Goal: Information Seeking & Learning: Check status

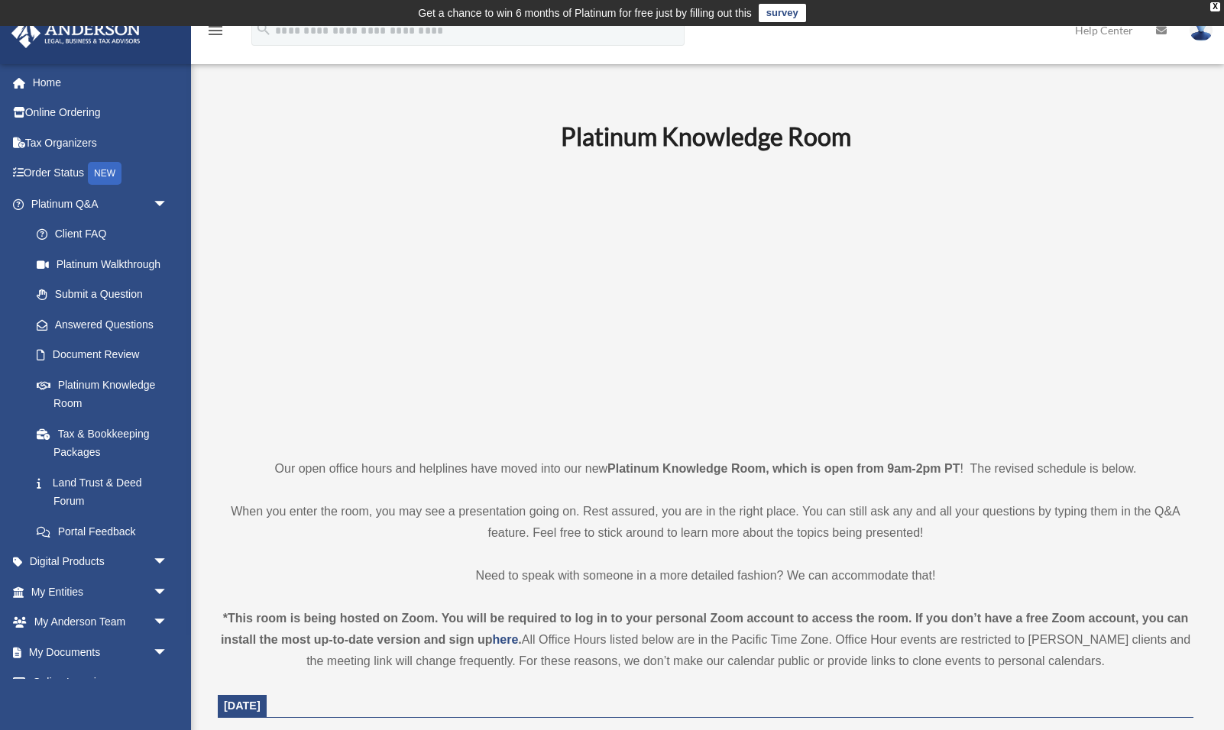
click at [277, 299] on p at bounding box center [706, 304] width 976 height 265
click at [316, 246] on p at bounding box center [706, 304] width 976 height 265
click at [1216, 3] on div "X" at bounding box center [1215, 6] width 10 height 9
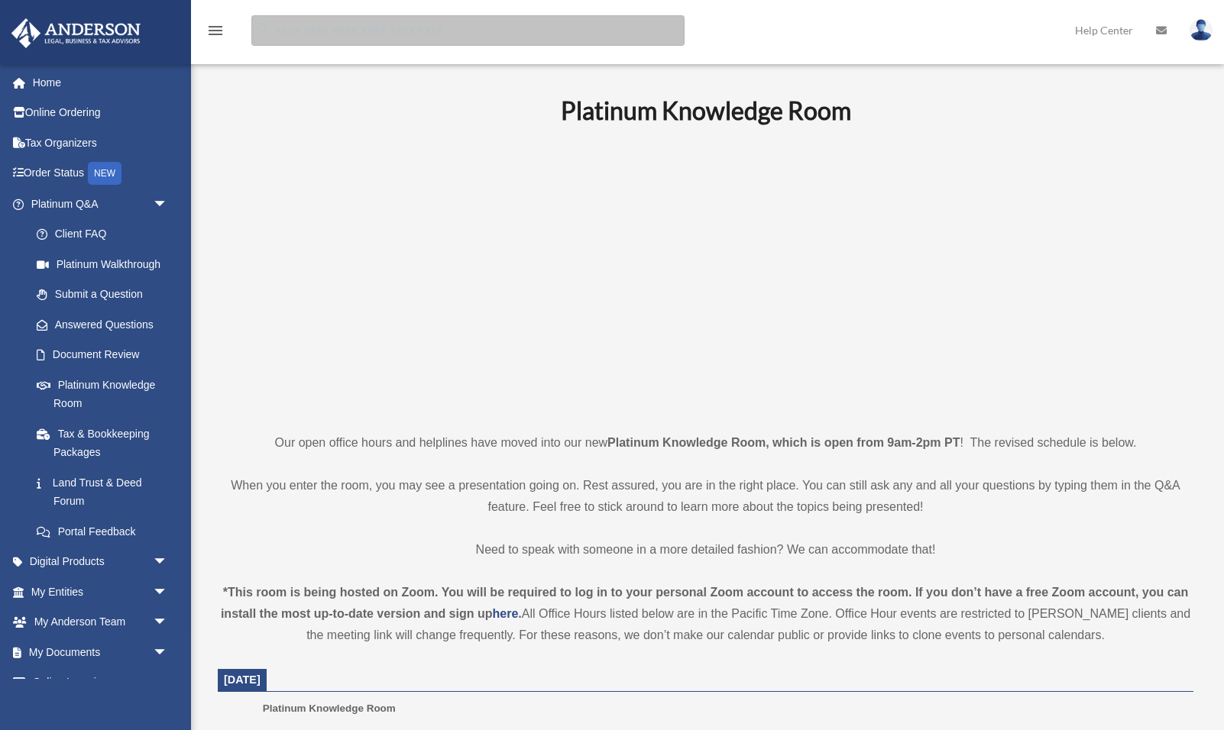
click at [335, 33] on input "search" at bounding box center [467, 30] width 433 height 31
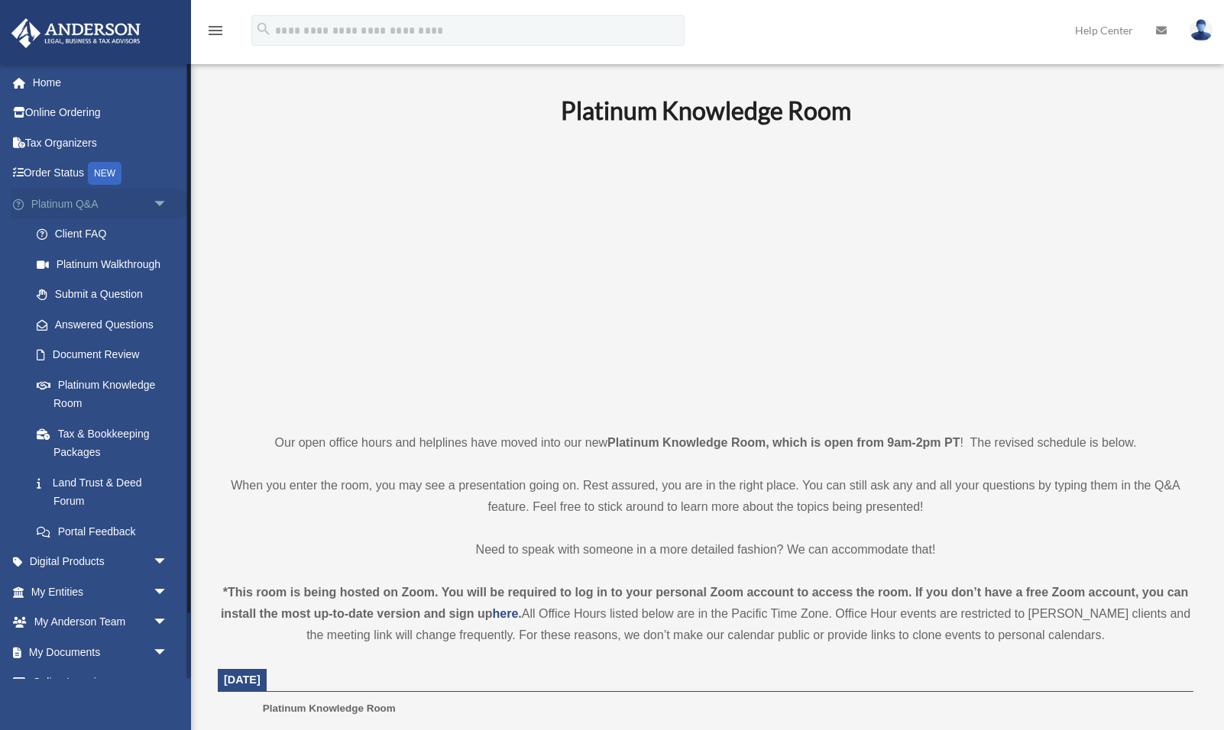
click at [79, 195] on link "Platinum Q&A arrow_drop_down" at bounding box center [101, 204] width 180 height 31
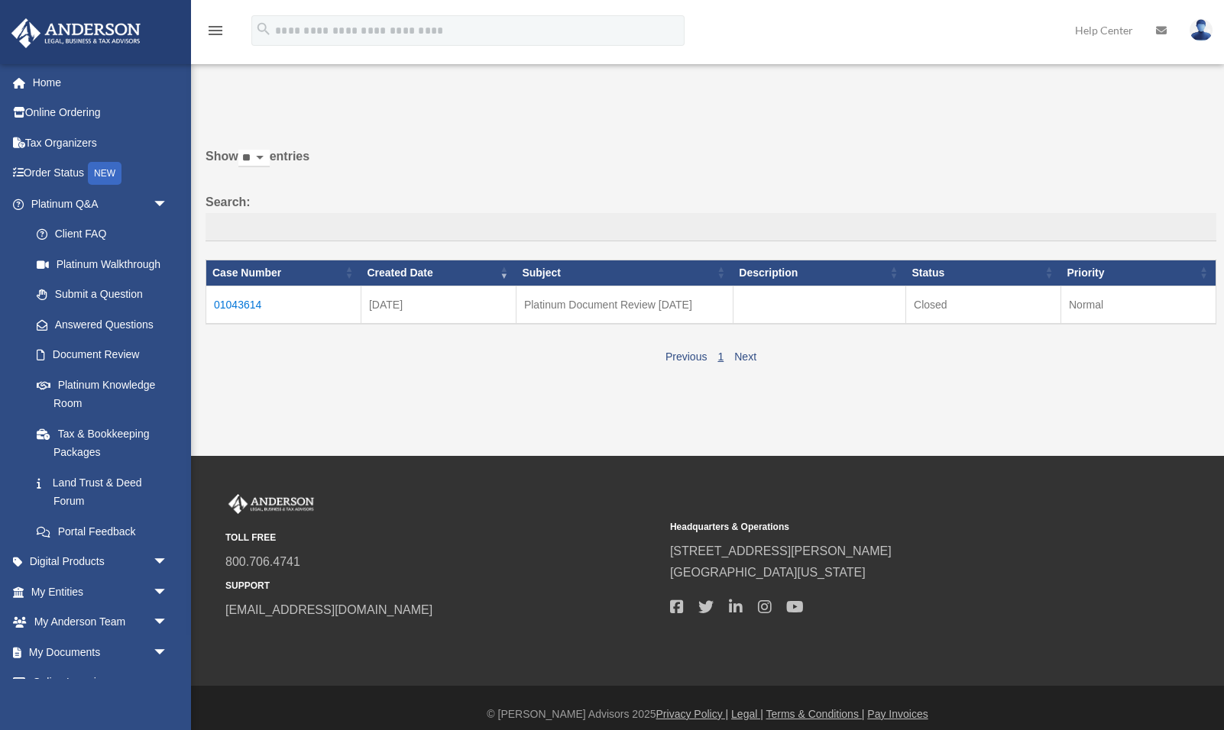
click at [238, 299] on td "01043614" at bounding box center [283, 305] width 155 height 38
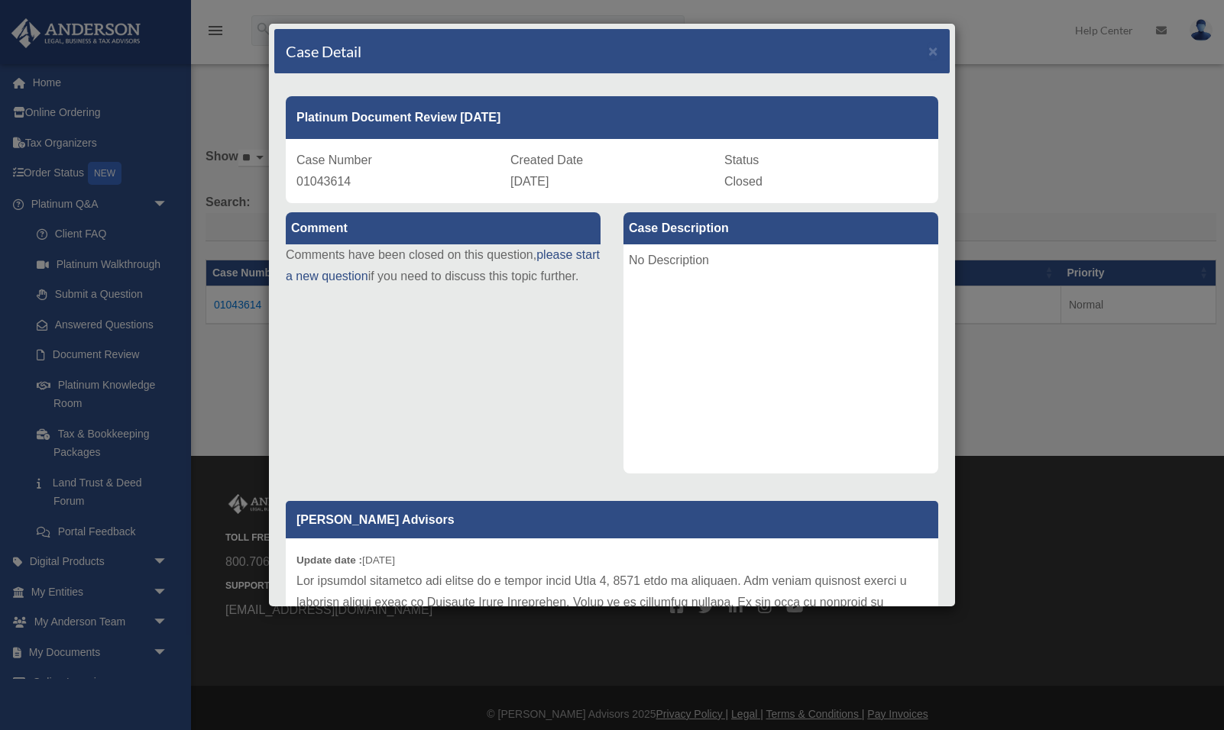
click at [227, 360] on div "Case Detail × Platinum Document Review 07/16/2025 Case Number 01043614 Created …" at bounding box center [612, 365] width 1224 height 730
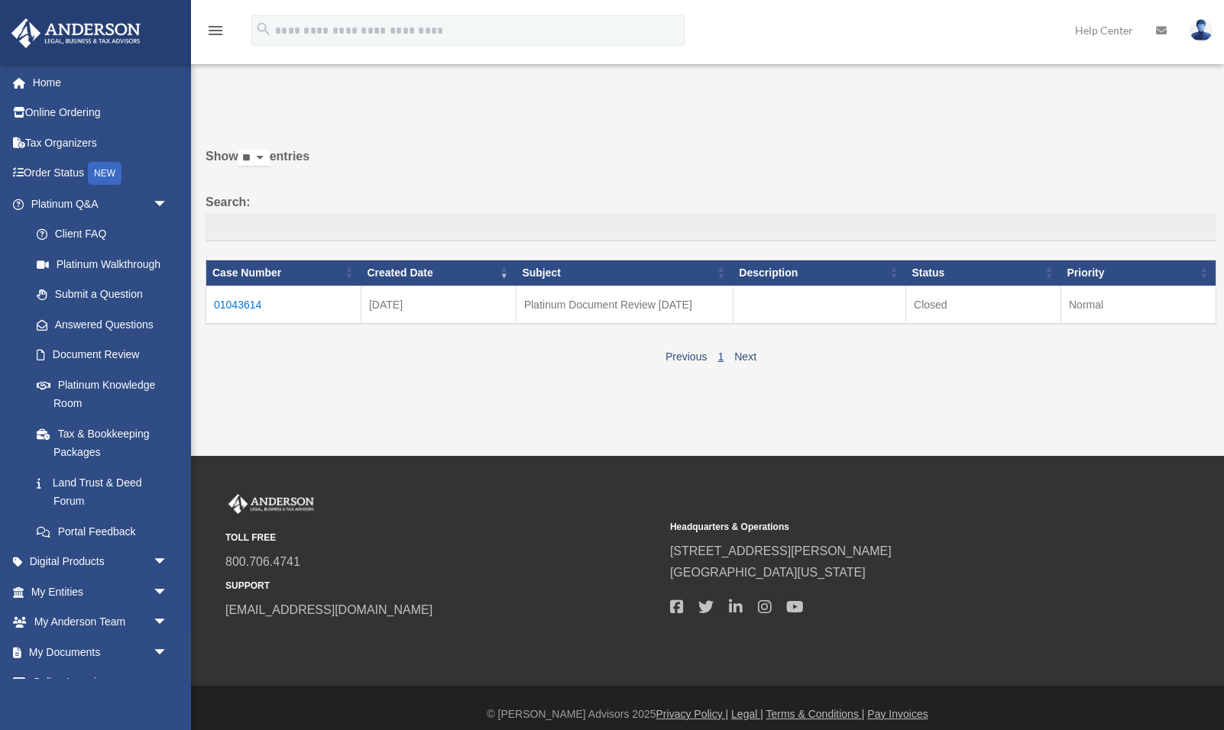
click at [434, 165] on label "Show ** ** ** *** entries" at bounding box center [711, 164] width 1011 height 37
click at [270, 165] on select "** ** ** ***" at bounding box center [253, 159] width 31 height 18
click at [44, 79] on link "Home" at bounding box center [101, 82] width 180 height 31
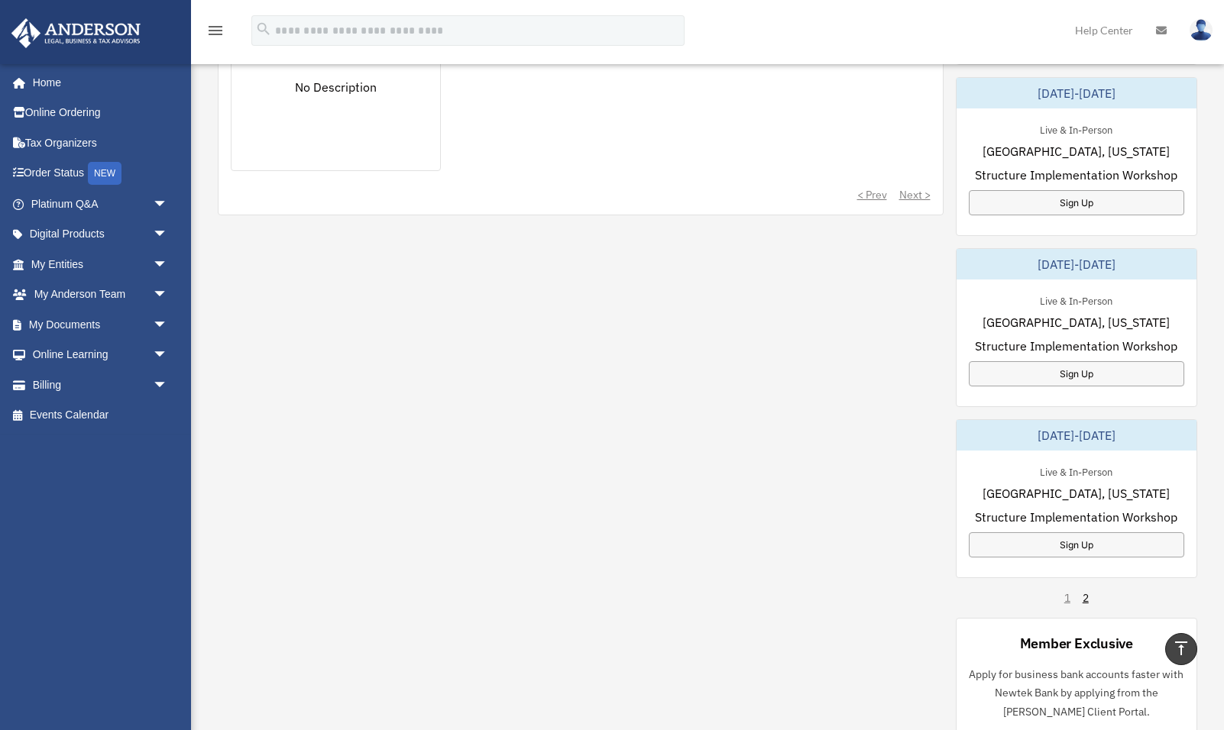
scroll to position [672, 0]
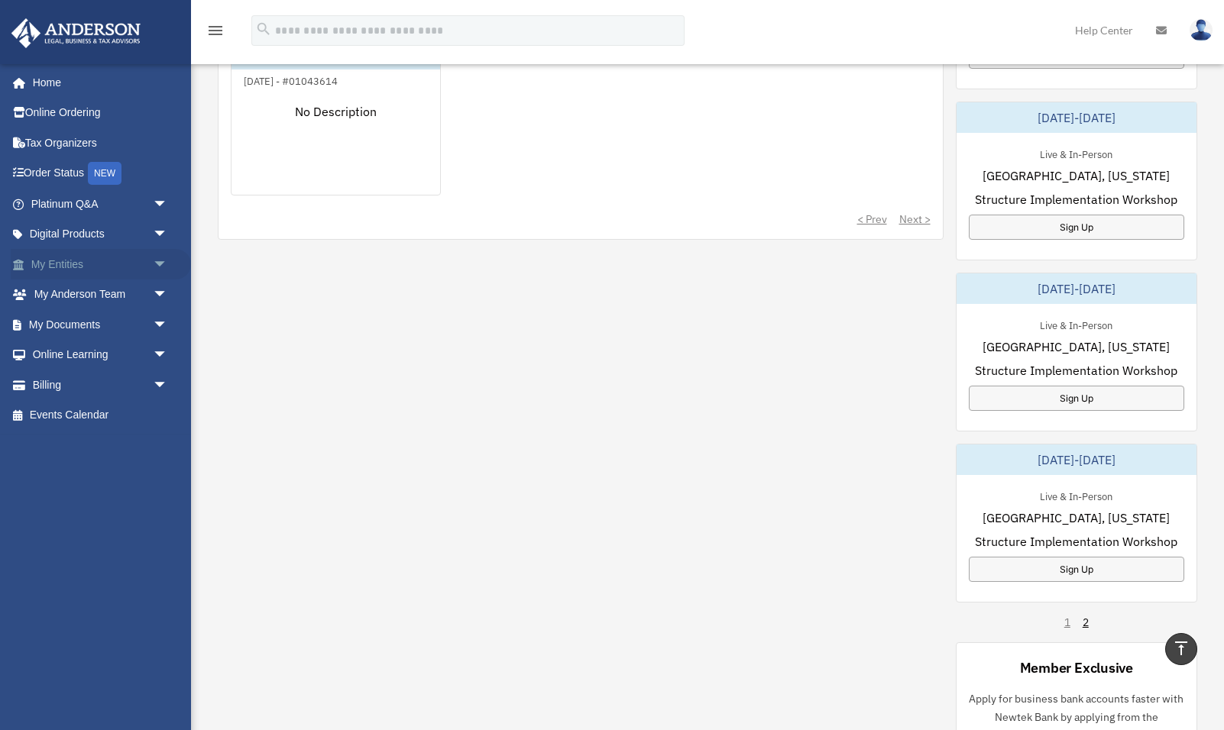
click at [69, 258] on link "My Entities arrow_drop_down" at bounding box center [101, 264] width 180 height 31
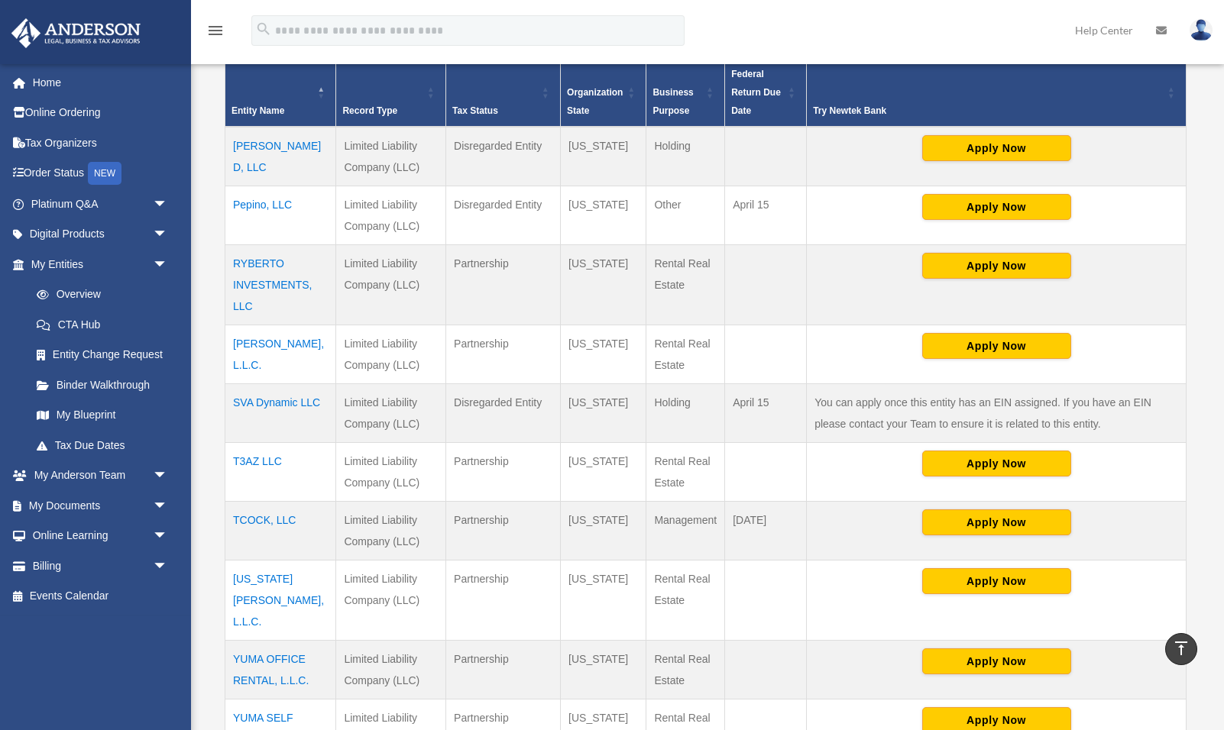
scroll to position [330, 0]
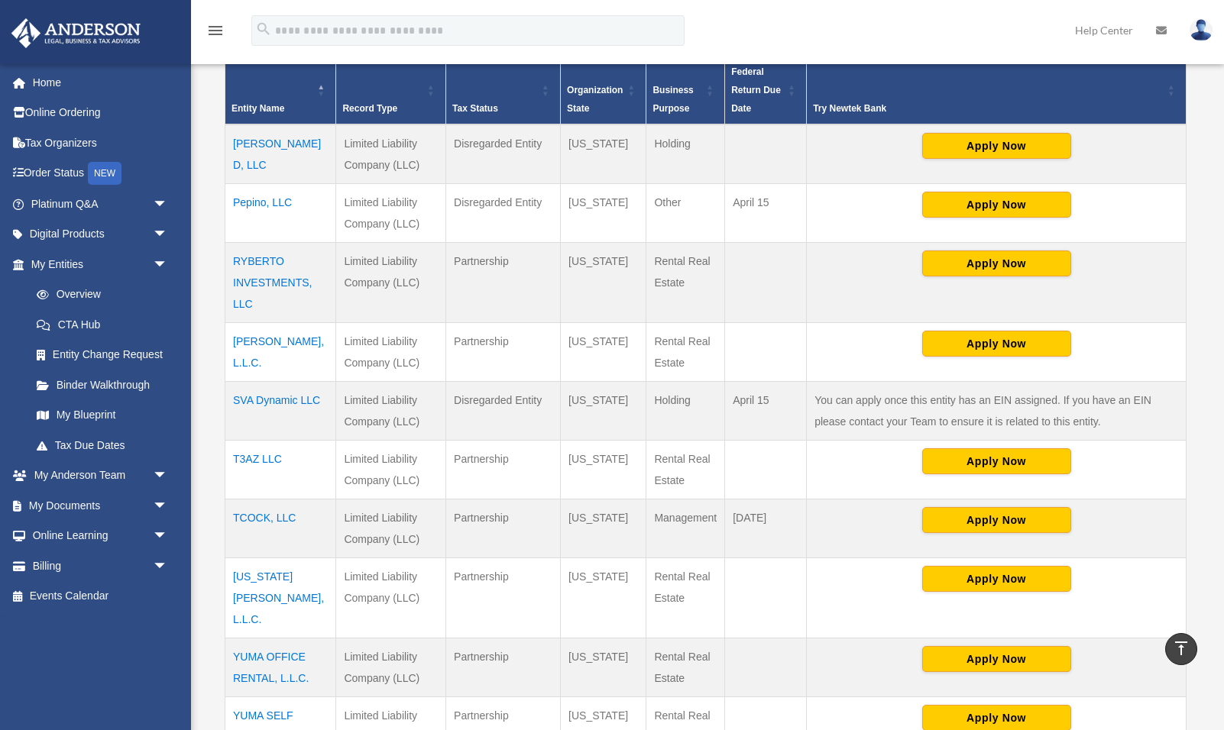
click at [251, 202] on td "Pepino, LLC" at bounding box center [280, 213] width 111 height 59
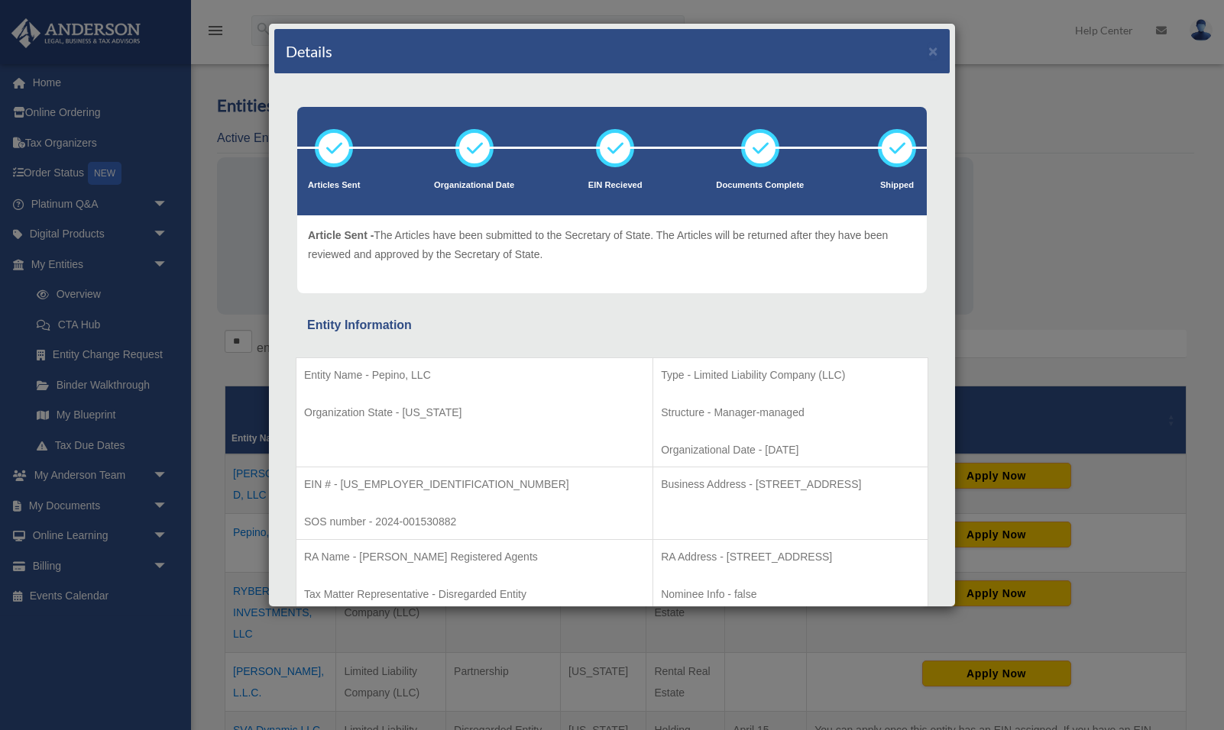
scroll to position [0, 0]
click at [209, 266] on div "Details × Articles Sent Organizational Date" at bounding box center [612, 365] width 1224 height 730
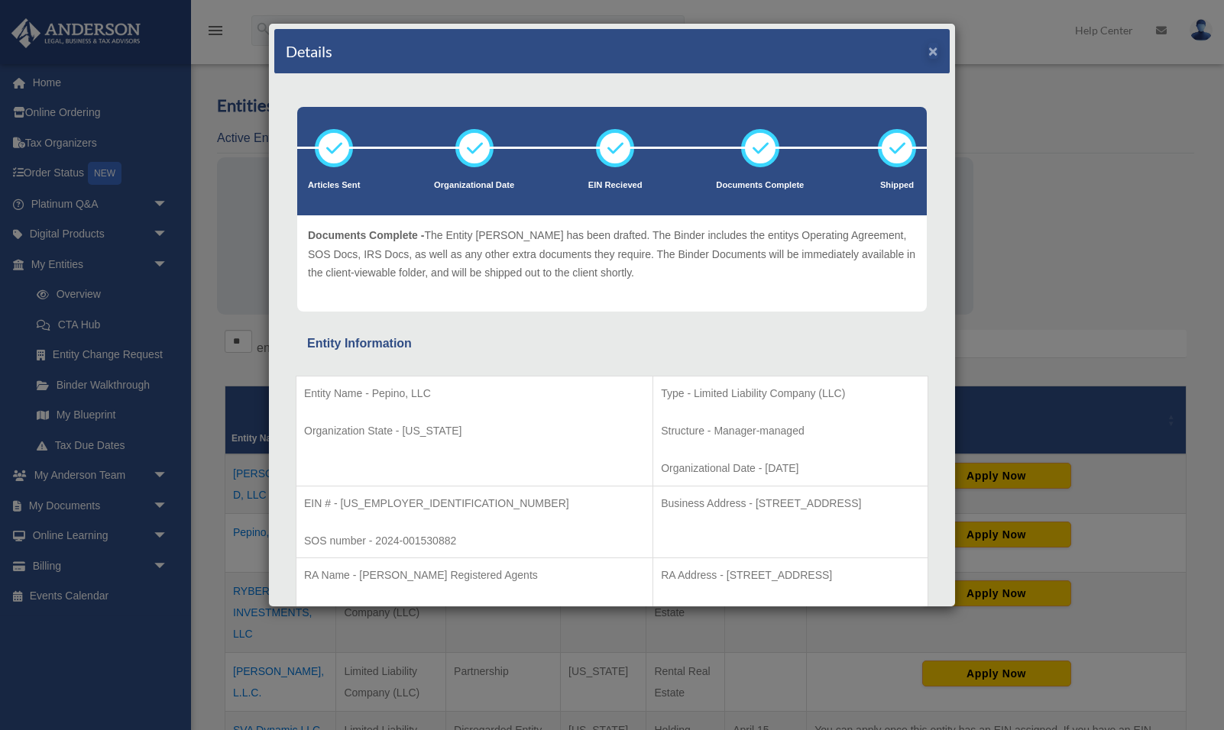
click at [935, 54] on button "×" at bounding box center [933, 51] width 10 height 16
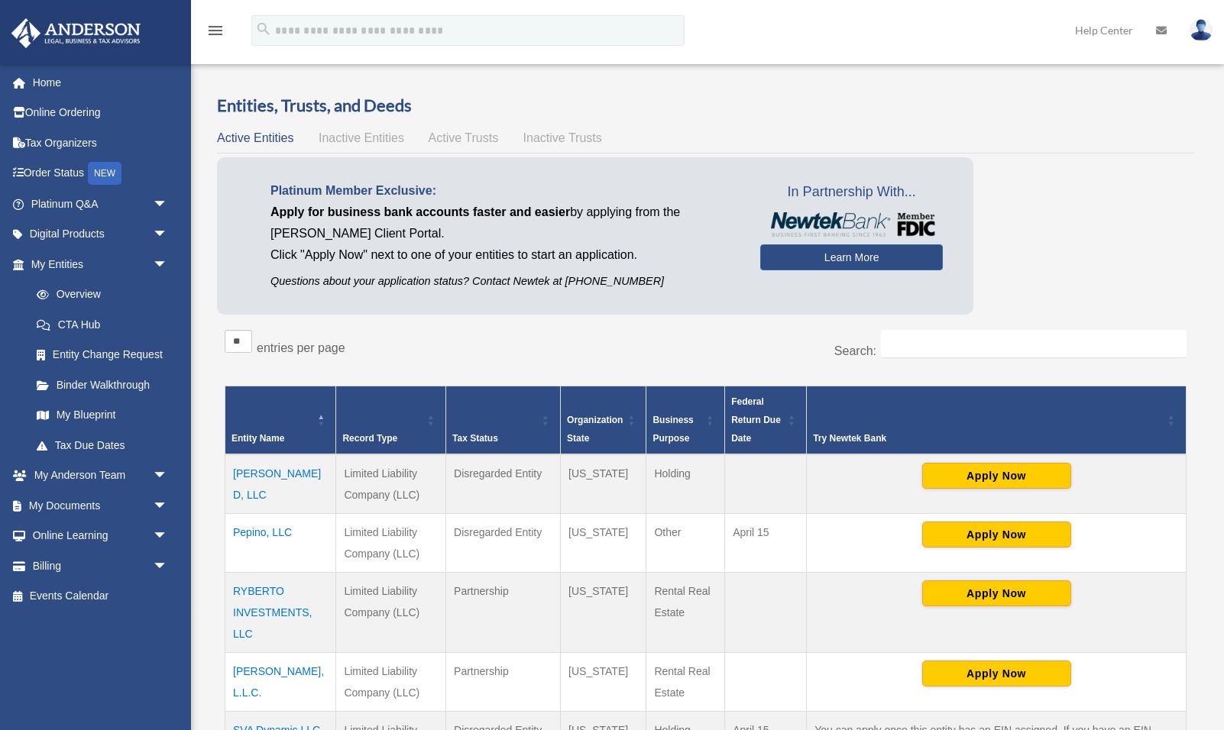
click at [209, 240] on div "Entities, Trusts, and Deeds Active Entities Inactive Entities Active Trusts Ina…" at bounding box center [705, 624] width 999 height 1061
